Goal: Navigation & Orientation: Find specific page/section

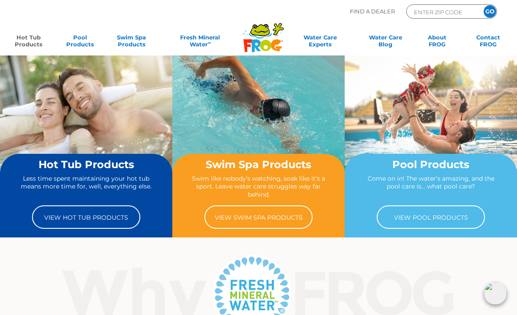
click at [36, 39] on link "Hot Tub Products" at bounding box center [29, 42] width 40 height 17
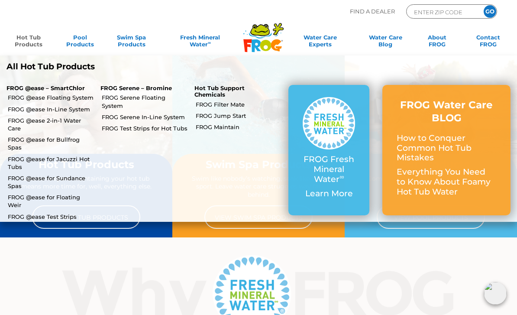
click at [13, 81] on li "FROG @ease – SmartChlor FROG @ease – SmartChlor" at bounding box center [47, 84] width 94 height 13
click at [19, 86] on p "FROG @ease – SmartChlor" at bounding box center [46, 88] width 81 height 7
click at [25, 100] on link "FROG @ease Floating System" at bounding box center [51, 98] width 86 height 8
click at [234, 126] on link "FROG Maintain" at bounding box center [239, 127] width 86 height 8
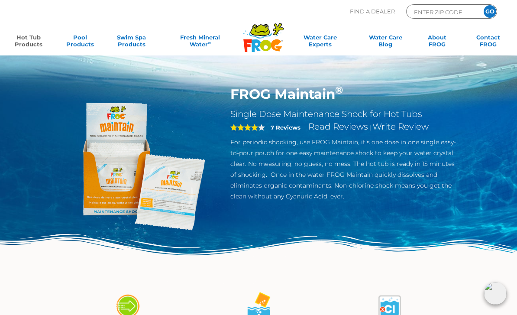
click at [32, 49] on link "Hot Tub Products" at bounding box center [29, 42] width 40 height 17
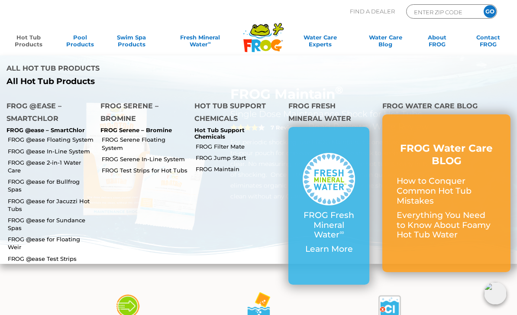
click at [80, 197] on link "FROG @ease for Jacuzzi Hot Tubs" at bounding box center [51, 205] width 86 height 16
click at [51, 235] on link "FROG @ease for Floating Weir" at bounding box center [51, 243] width 86 height 16
click at [69, 216] on link "FROG @ease for Sundance Spas" at bounding box center [51, 224] width 86 height 16
click at [65, 179] on link "FROG @ease for Bullfrog Spas" at bounding box center [51, 186] width 86 height 16
click at [71, 165] on link "FROG @ease 2-in-1 Water Care" at bounding box center [51, 166] width 86 height 16
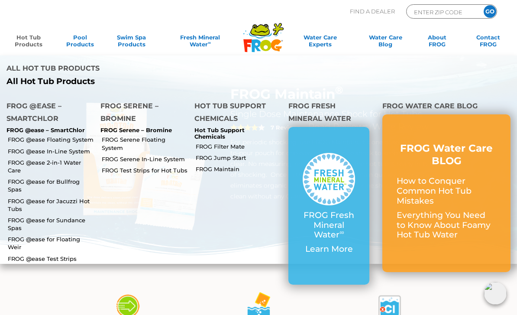
click at [84, 140] on link "FROG @ease Floating System" at bounding box center [51, 140] width 86 height 8
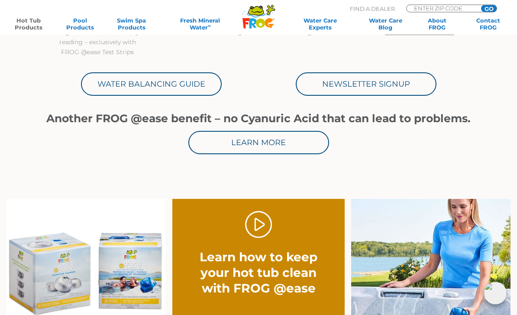
scroll to position [402, 0]
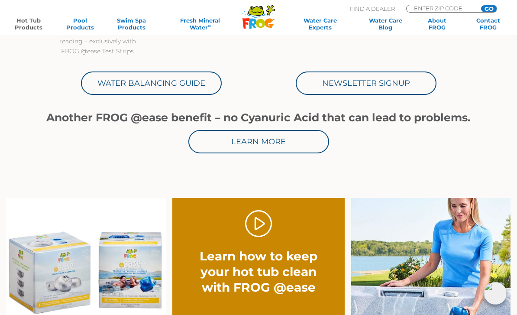
click at [199, 86] on link "Water Balancing Guide" at bounding box center [151, 82] width 141 height 23
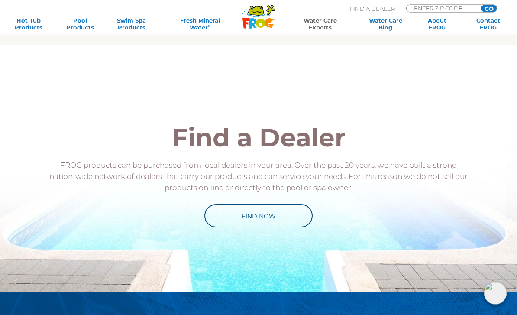
scroll to position [777, 0]
click at [269, 221] on link "Find Now" at bounding box center [258, 215] width 108 height 23
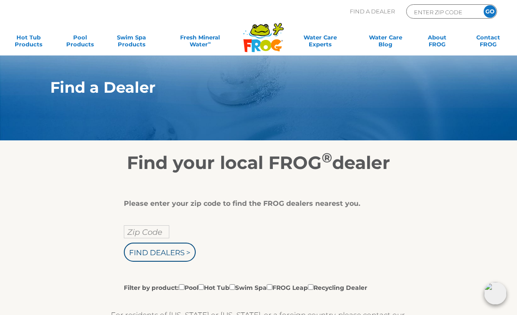
click at [152, 233] on input "Zip Code" at bounding box center [146, 231] width 45 height 13
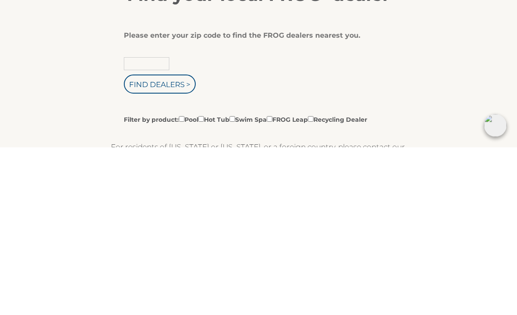
type input "9"
type input "97136"
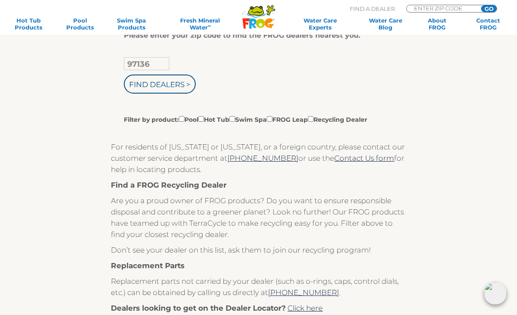
click at [171, 91] on input "Find Dealers >" at bounding box center [160, 83] width 72 height 19
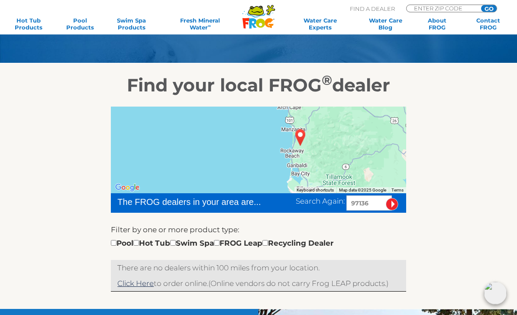
scroll to position [78, 0]
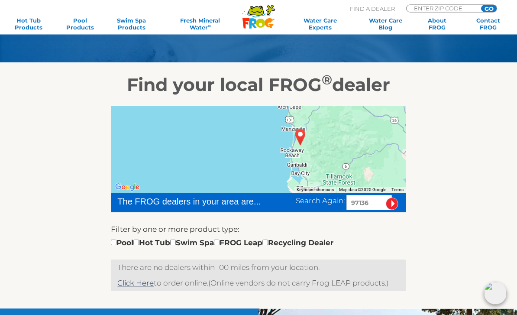
click at [149, 239] on div "Pool Hot Tub Swim Spa FROG Leap Recycling Dealer" at bounding box center [222, 242] width 223 height 11
click at [139, 243] on input "checkbox" at bounding box center [136, 242] width 6 height 6
checkbox input "true"
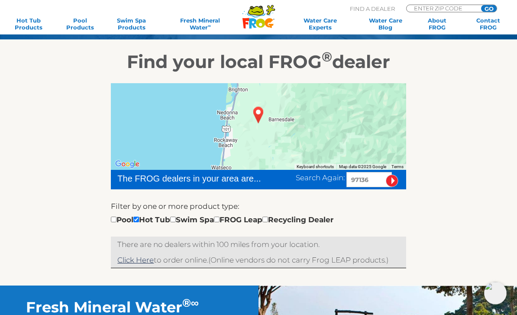
scroll to position [101, 0]
click at [394, 182] on input "image" at bounding box center [392, 181] width 13 height 13
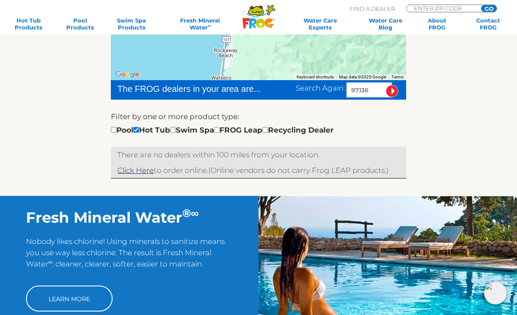
scroll to position [191, 0]
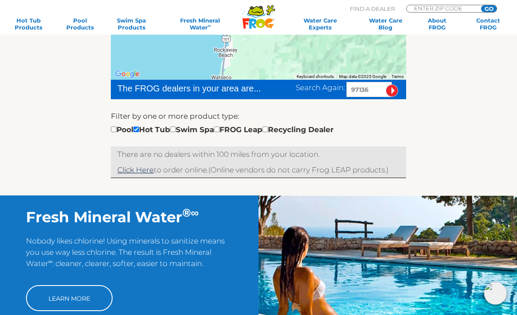
click at [141, 173] on link "Click Here" at bounding box center [135, 169] width 36 height 9
